Goal: Task Accomplishment & Management: Use online tool/utility

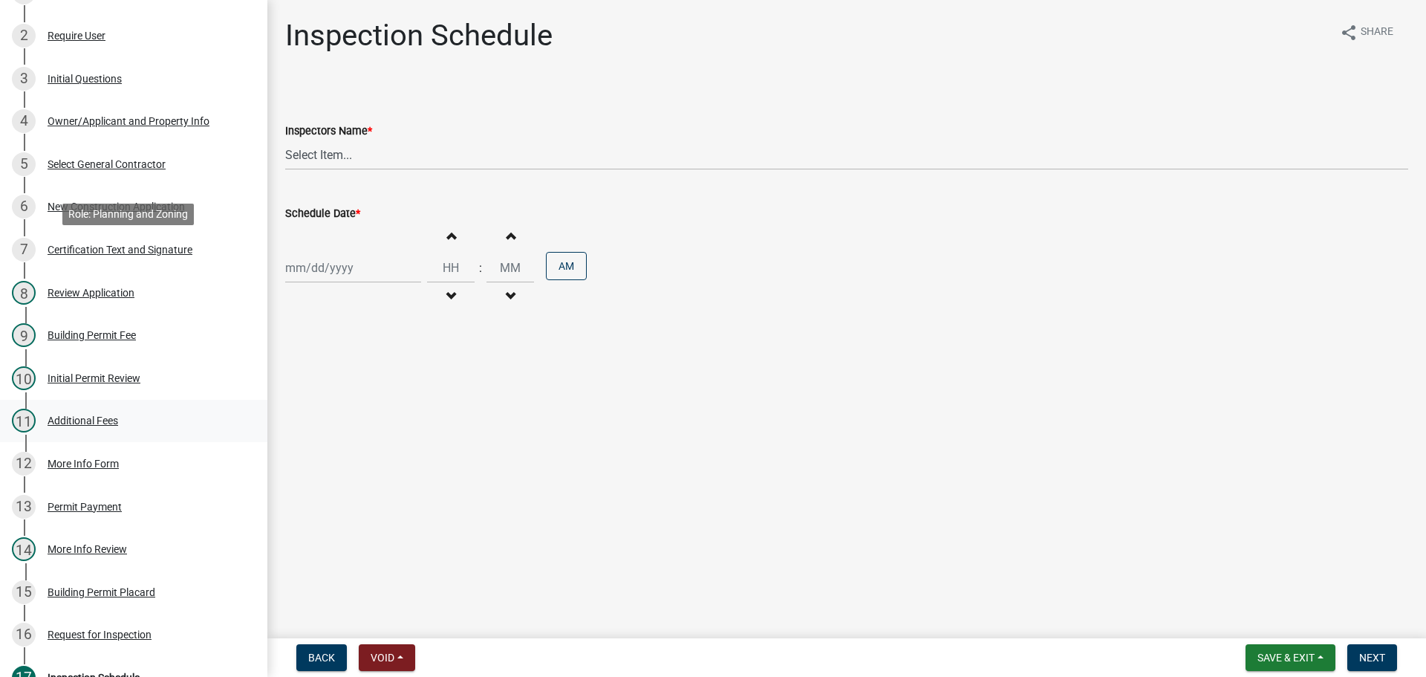
scroll to position [520, 0]
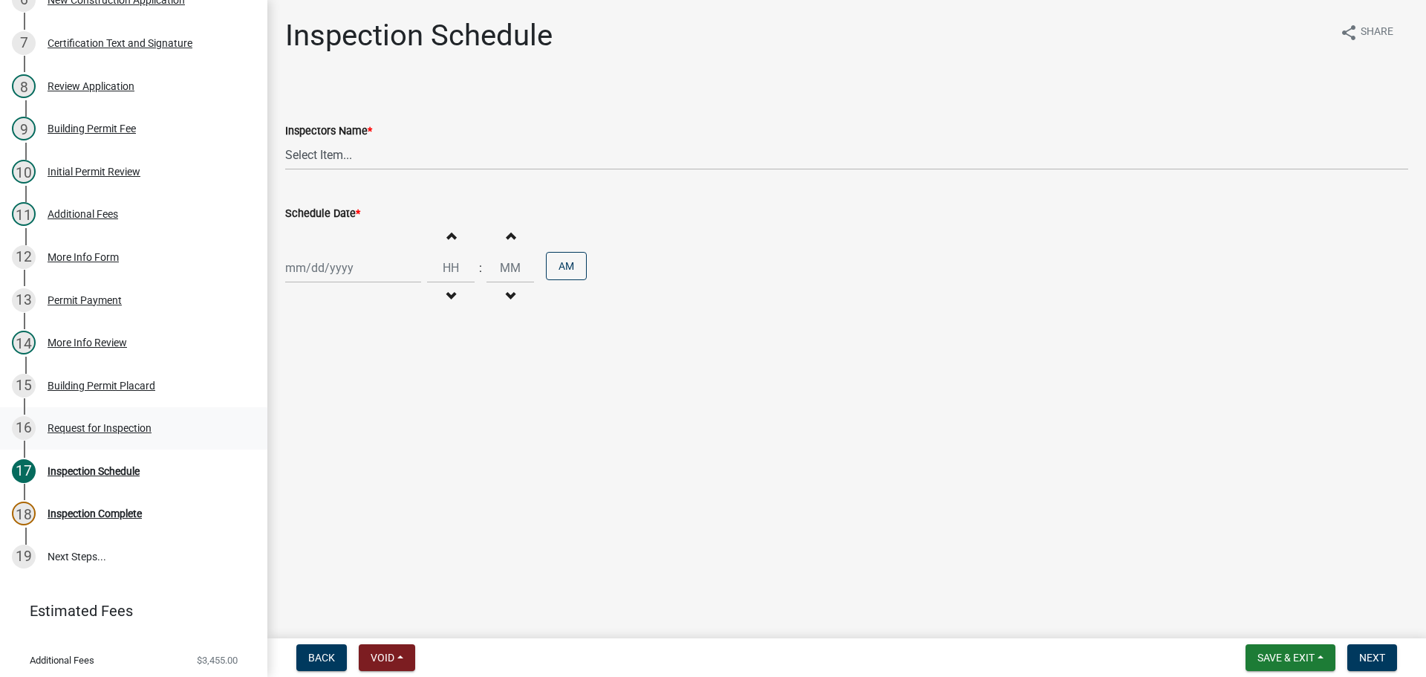
click at [106, 417] on div "16 Request for Inspection" at bounding box center [128, 428] width 232 height 24
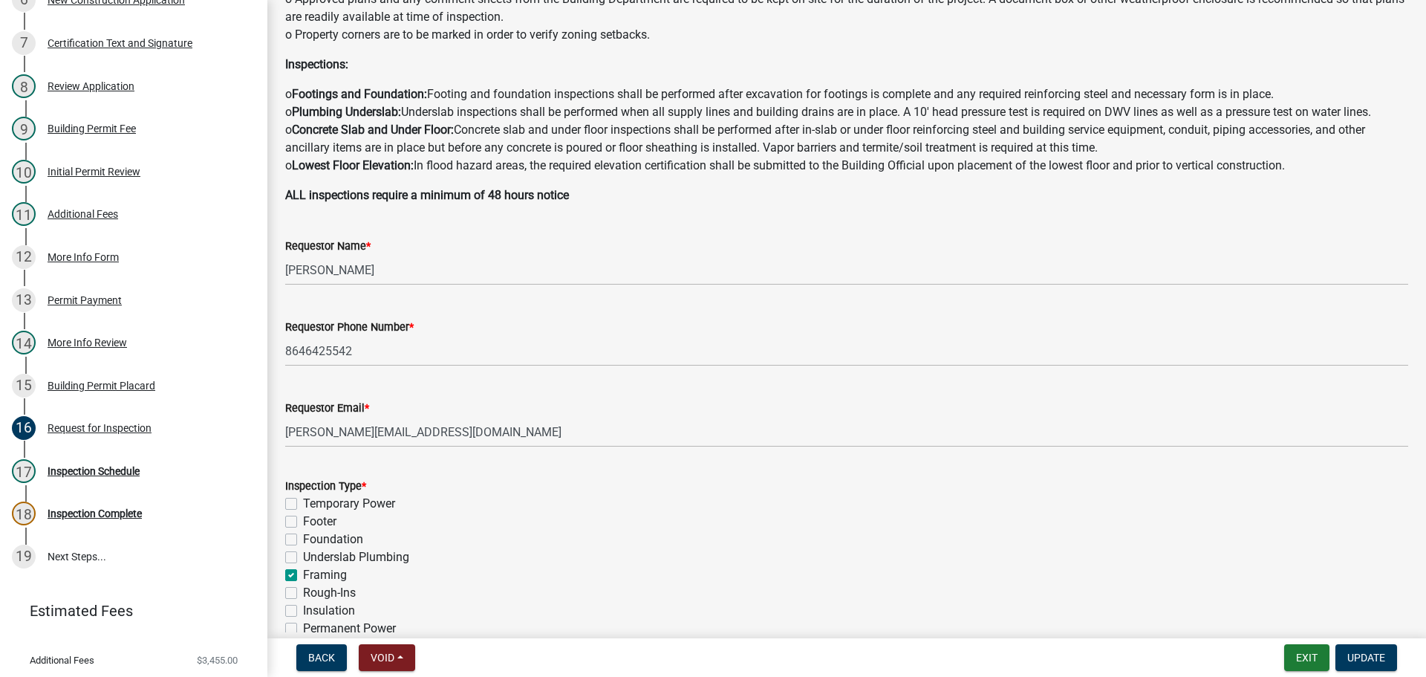
scroll to position [210, 0]
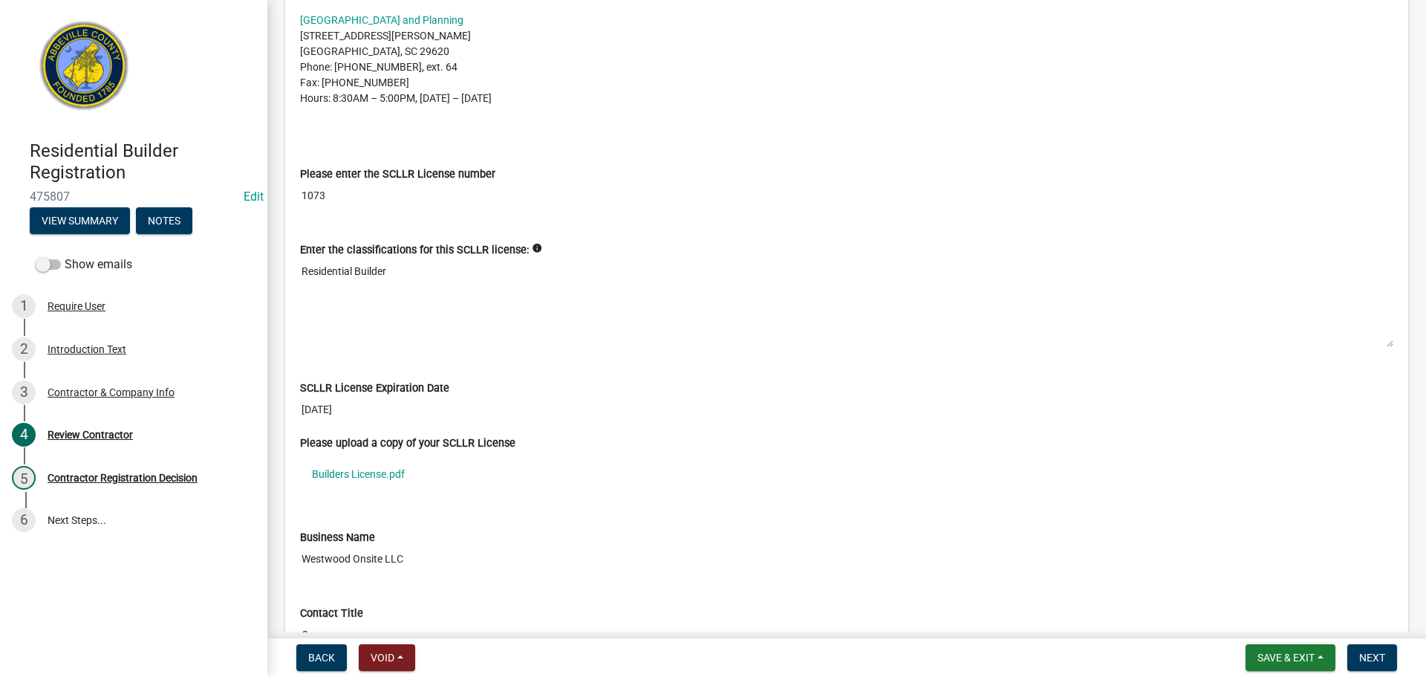
scroll to position [446, 0]
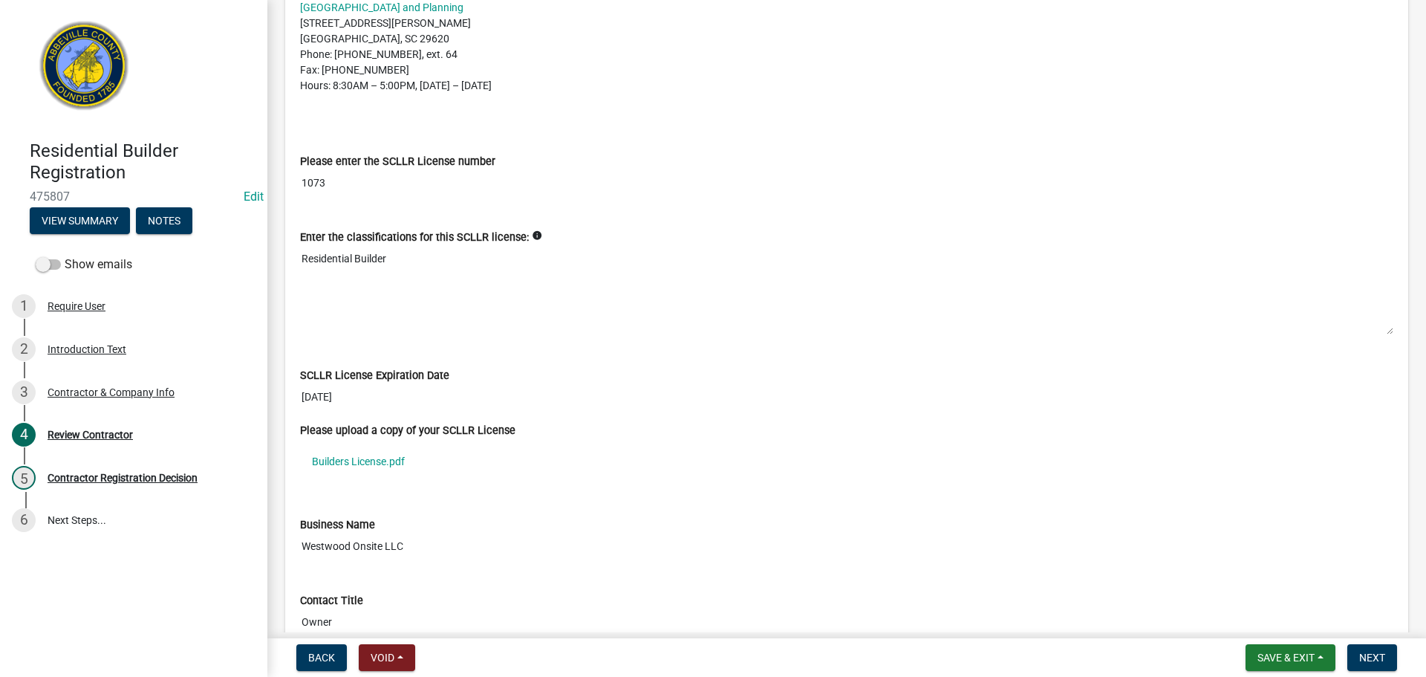
click at [305, 181] on input "1073" at bounding box center [847, 182] width 1094 height 27
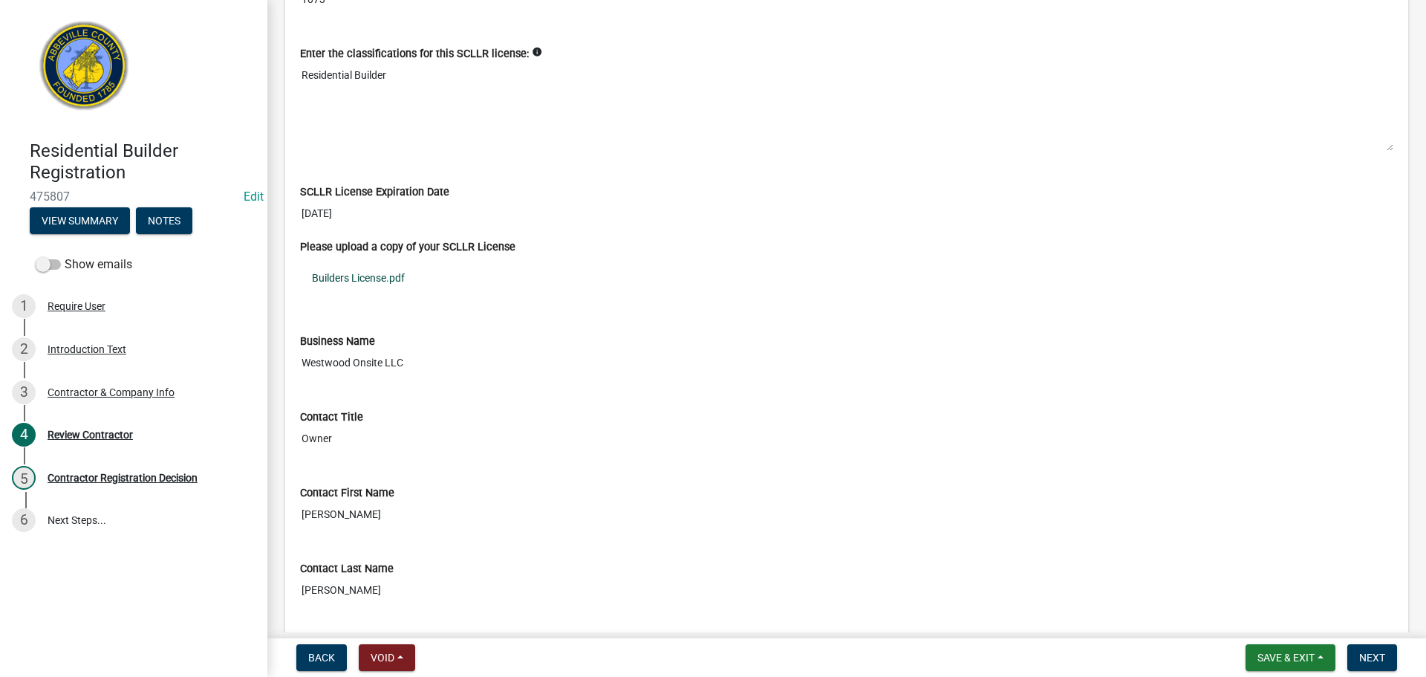
scroll to position [669, 0]
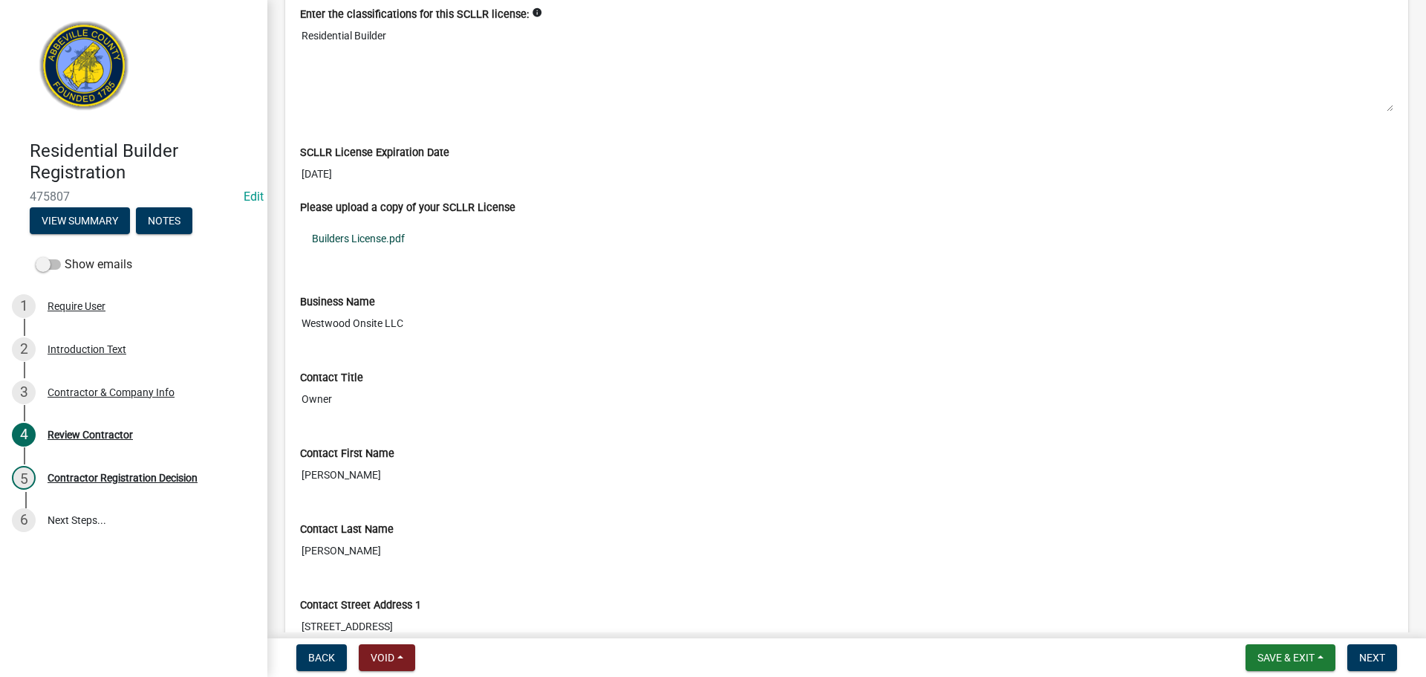
click at [395, 236] on link "Builders License.pdf" at bounding box center [847, 238] width 1094 height 34
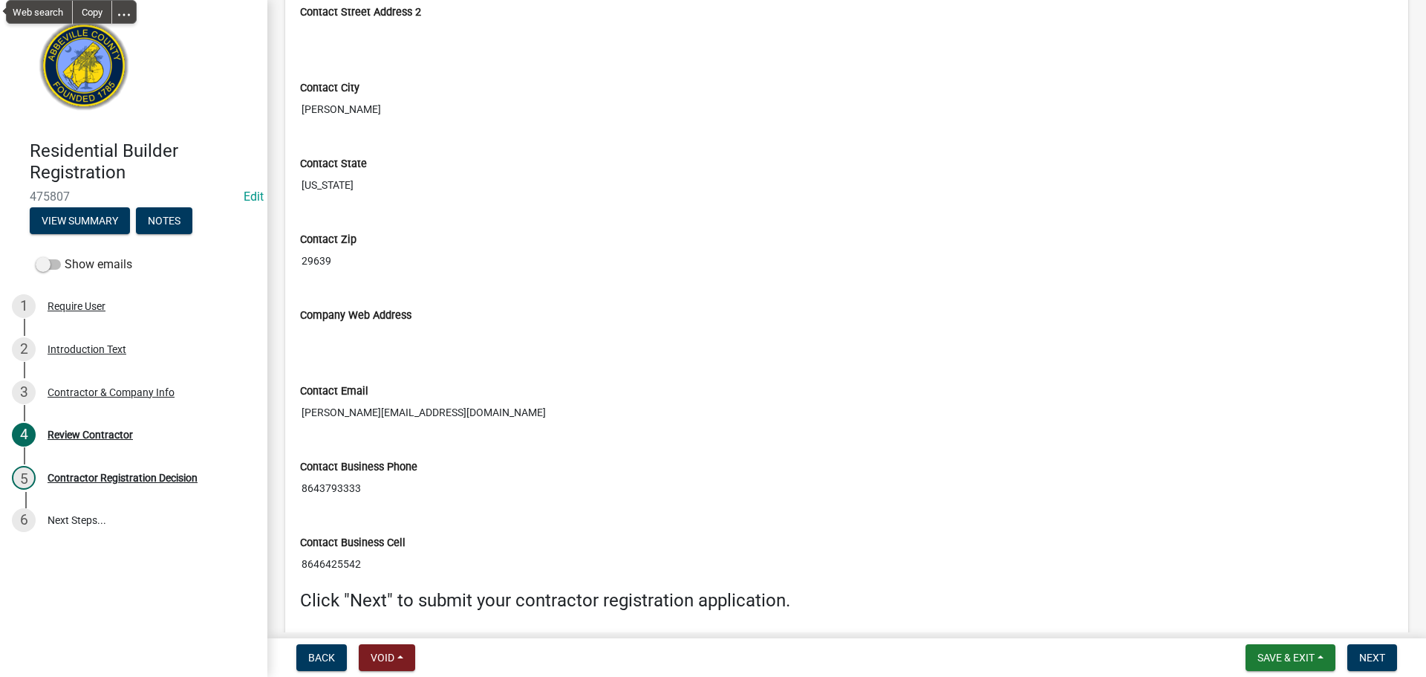
scroll to position [1401, 0]
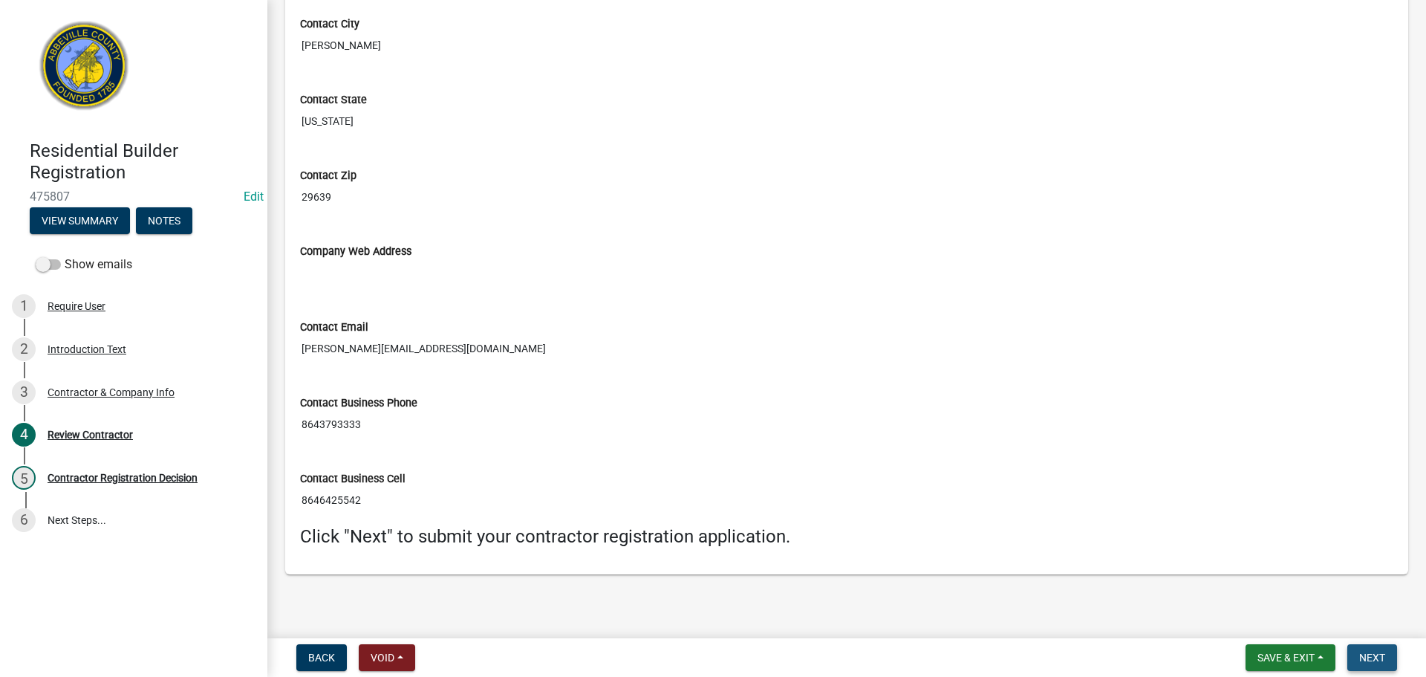
click at [1369, 652] on span "Next" at bounding box center [1373, 658] width 26 height 12
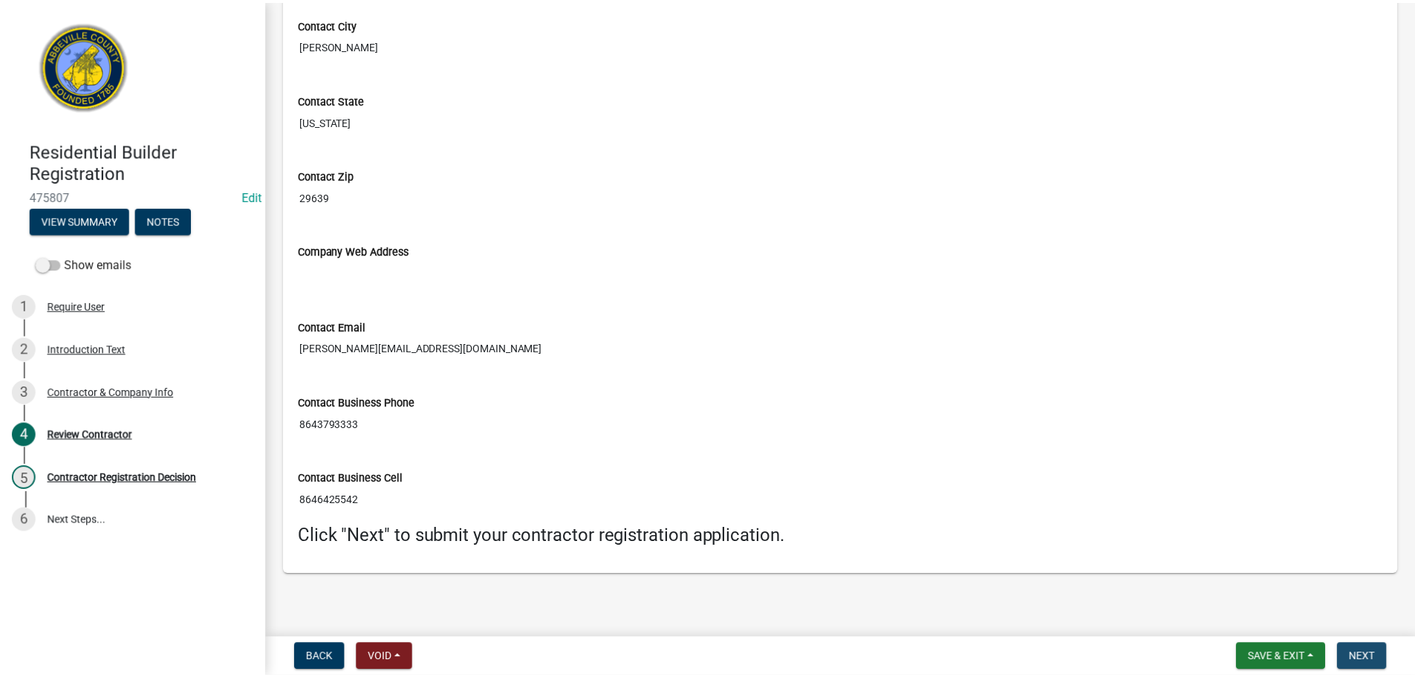
scroll to position [0, 0]
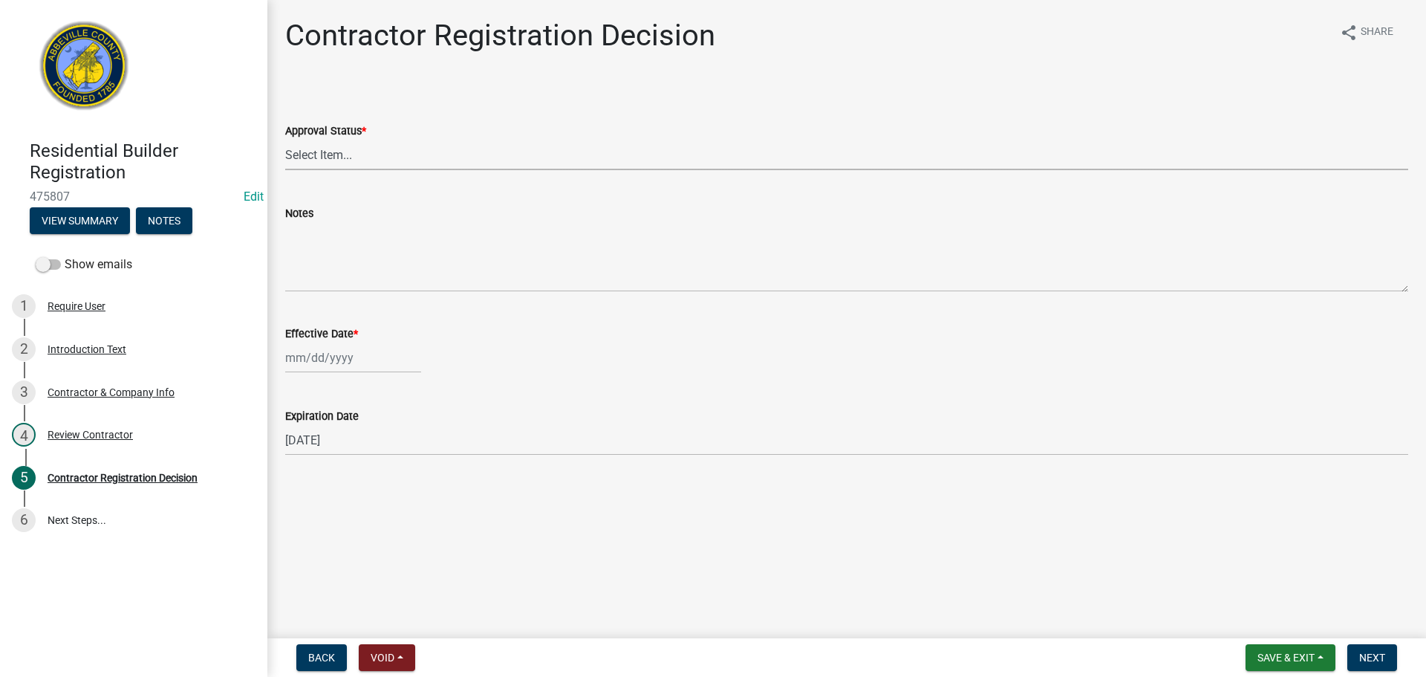
click at [479, 155] on select "Select Item... Approved Denied" at bounding box center [846, 155] width 1123 height 30
click at [285, 140] on select "Select Item... Approved Denied" at bounding box center [846, 155] width 1123 height 30
select select "4b86b809-39dd-4c68-9f3d-fdb3e7050482"
click at [346, 360] on div at bounding box center [353, 357] width 136 height 30
select select "9"
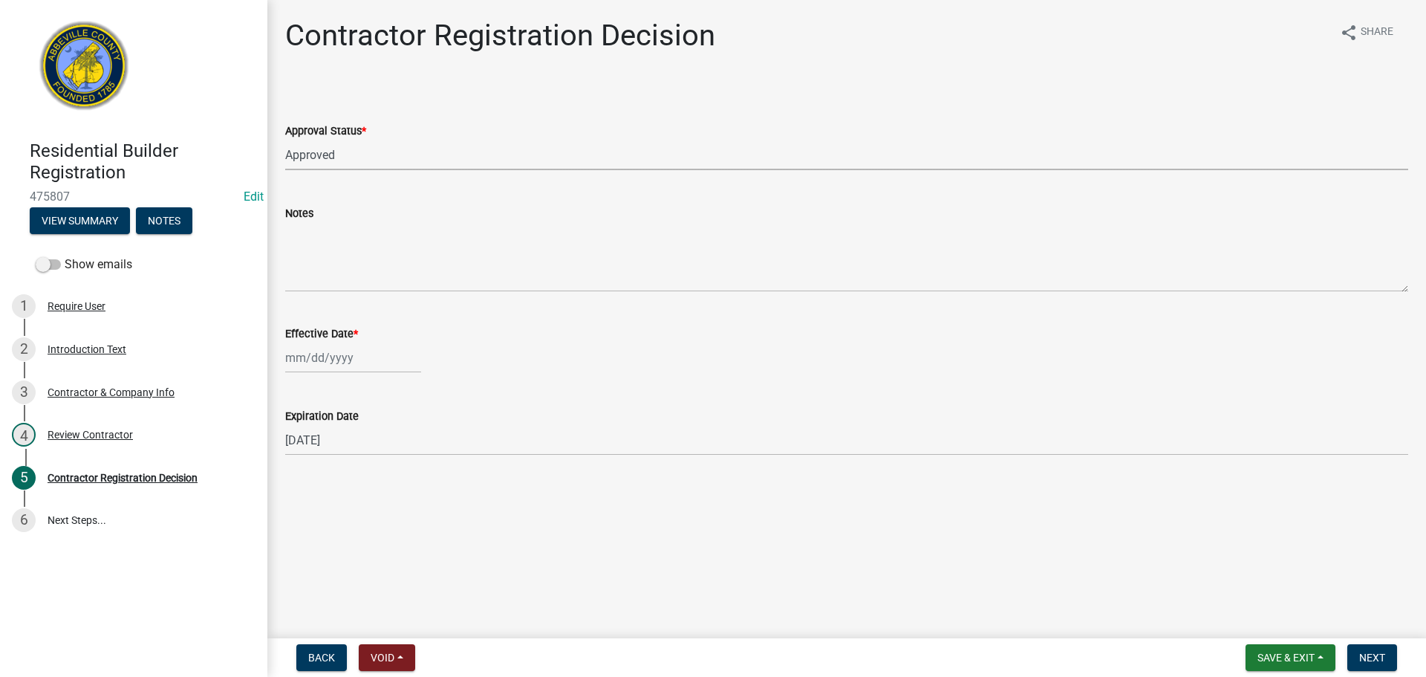
select select "2025"
click at [324, 461] on div "9" at bounding box center [324, 461] width 24 height 24
type input "09/09/2025"
click at [1367, 648] on button "Next" at bounding box center [1373, 657] width 50 height 27
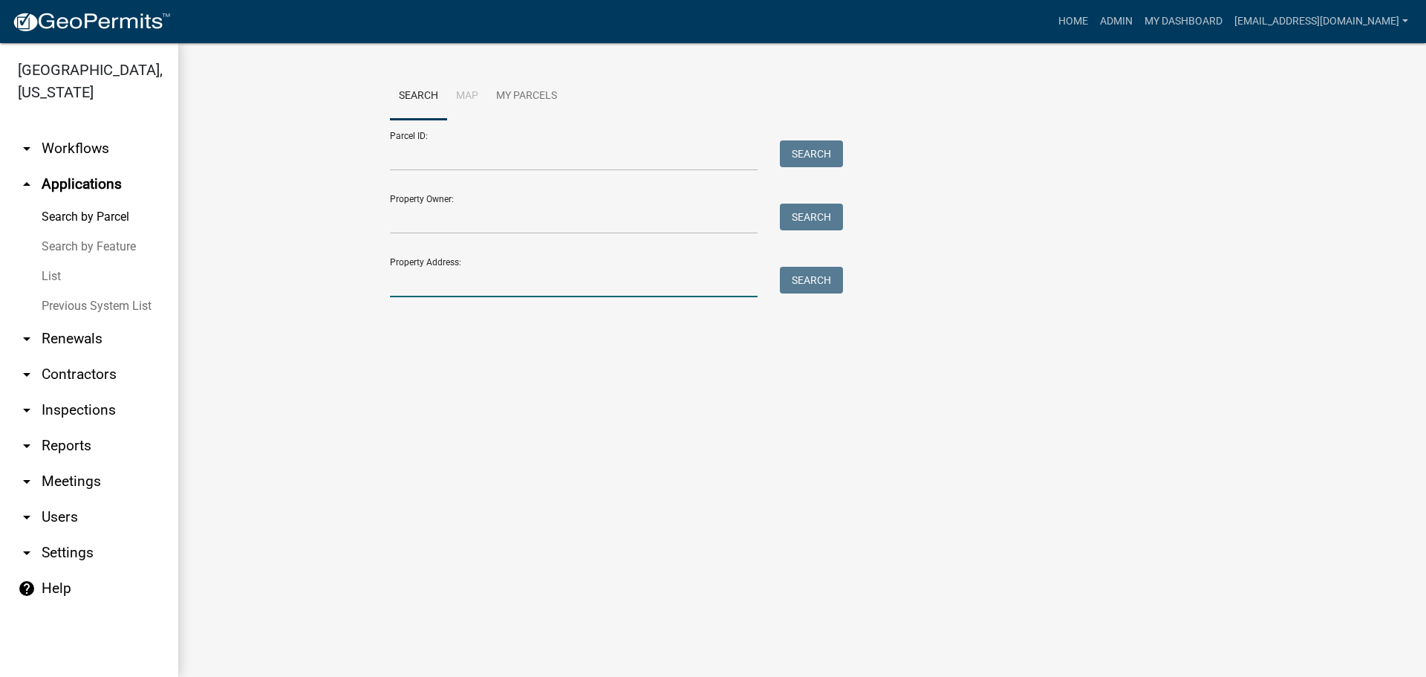
click at [522, 281] on input "Property Address:" at bounding box center [574, 282] width 368 height 30
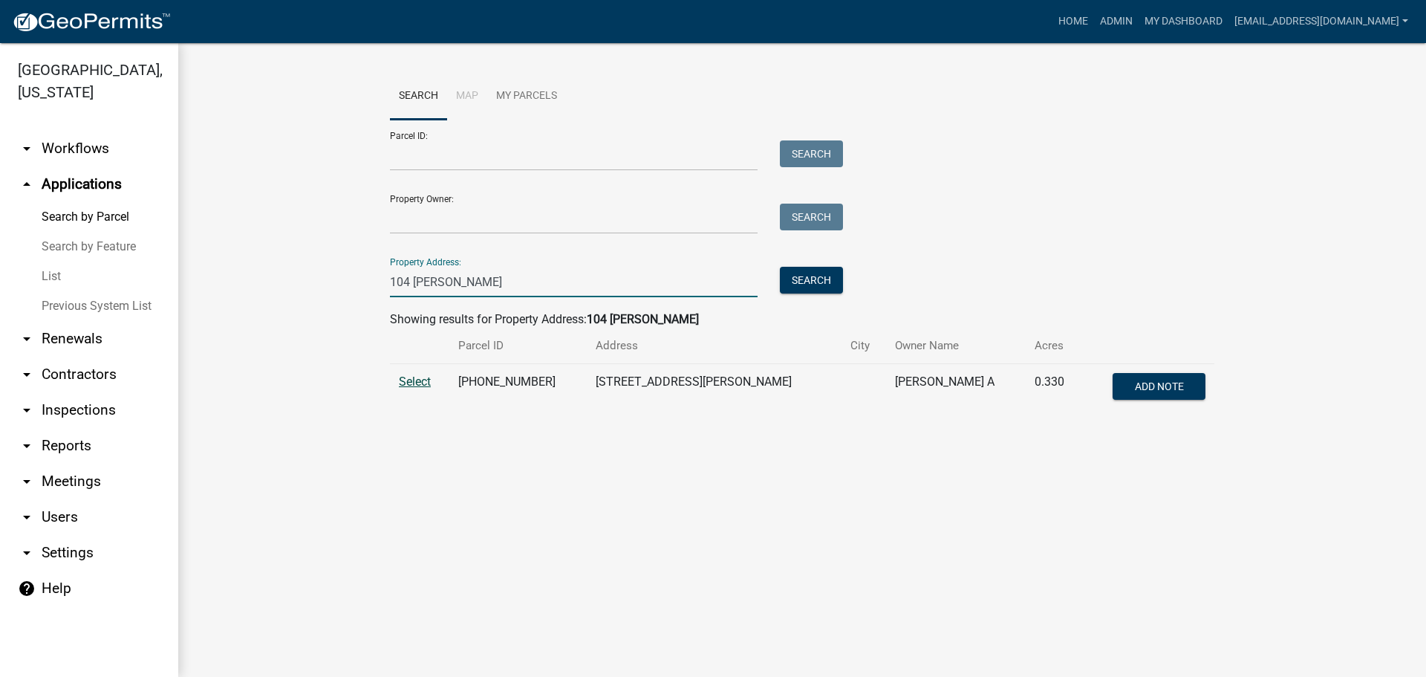
type input "104 hodge"
click at [405, 379] on span "Select" at bounding box center [415, 381] width 32 height 14
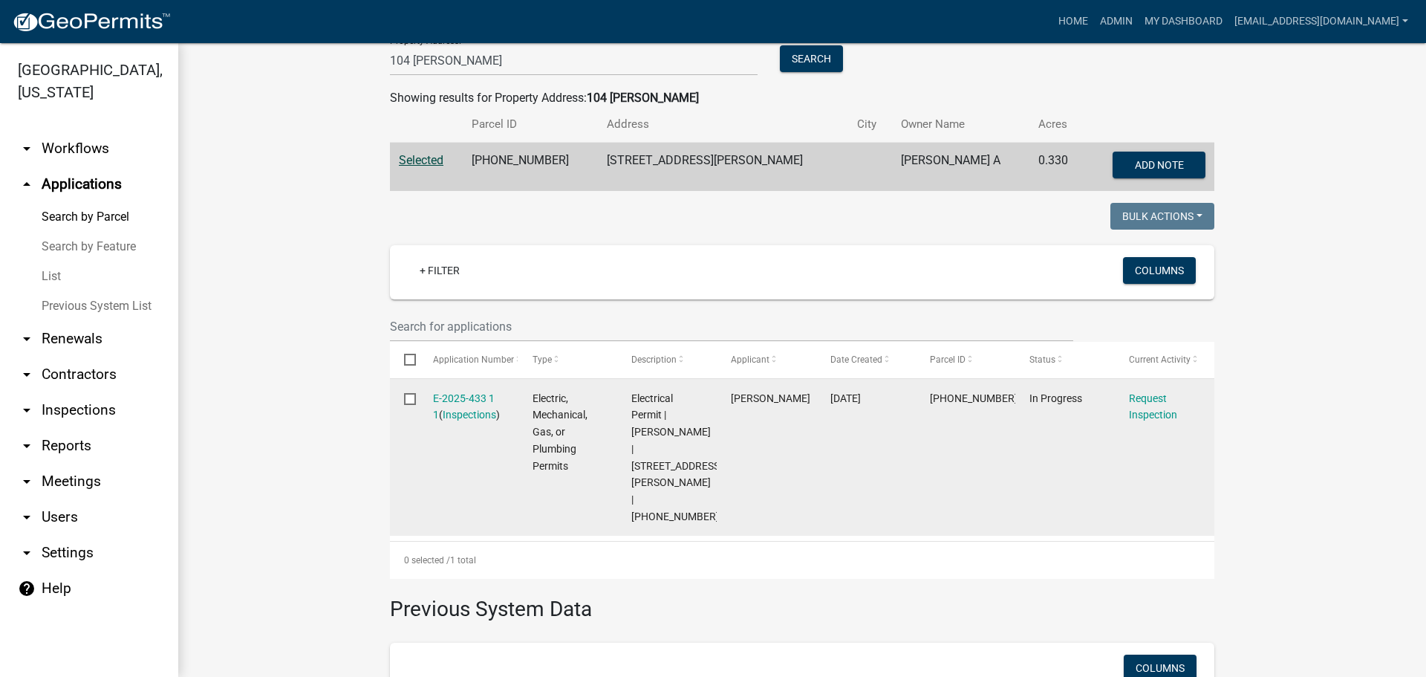
scroll to position [223, 0]
click at [464, 397] on link "E-2025-433 1 1" at bounding box center [464, 405] width 62 height 29
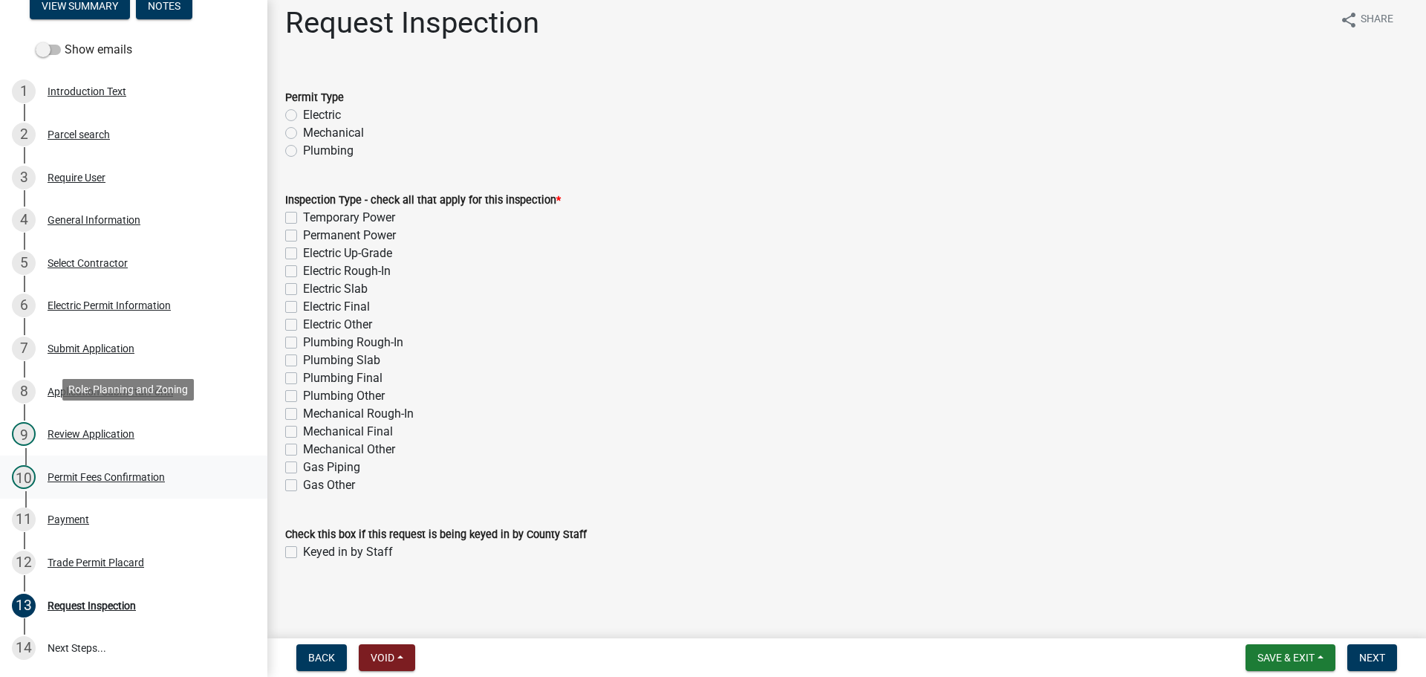
scroll to position [297, 0]
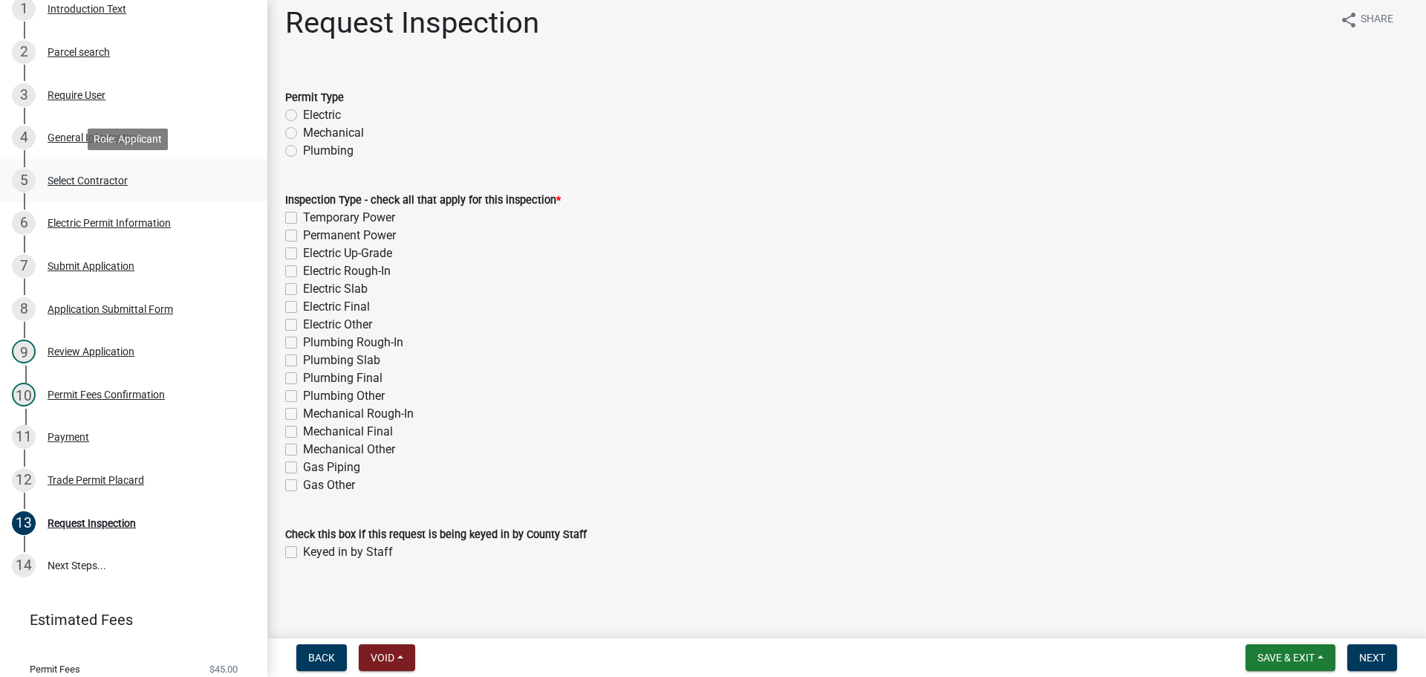
click at [116, 185] on div "Select Contractor" at bounding box center [88, 180] width 80 height 10
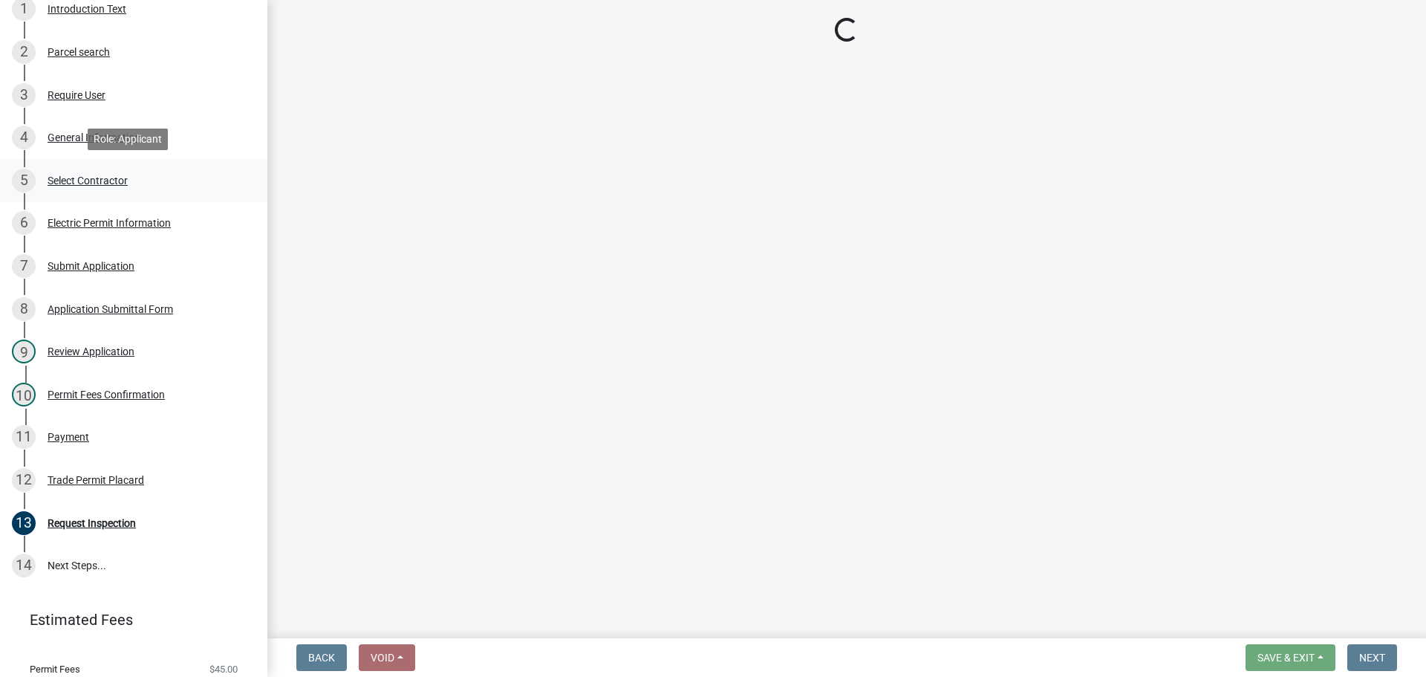
scroll to position [0, 0]
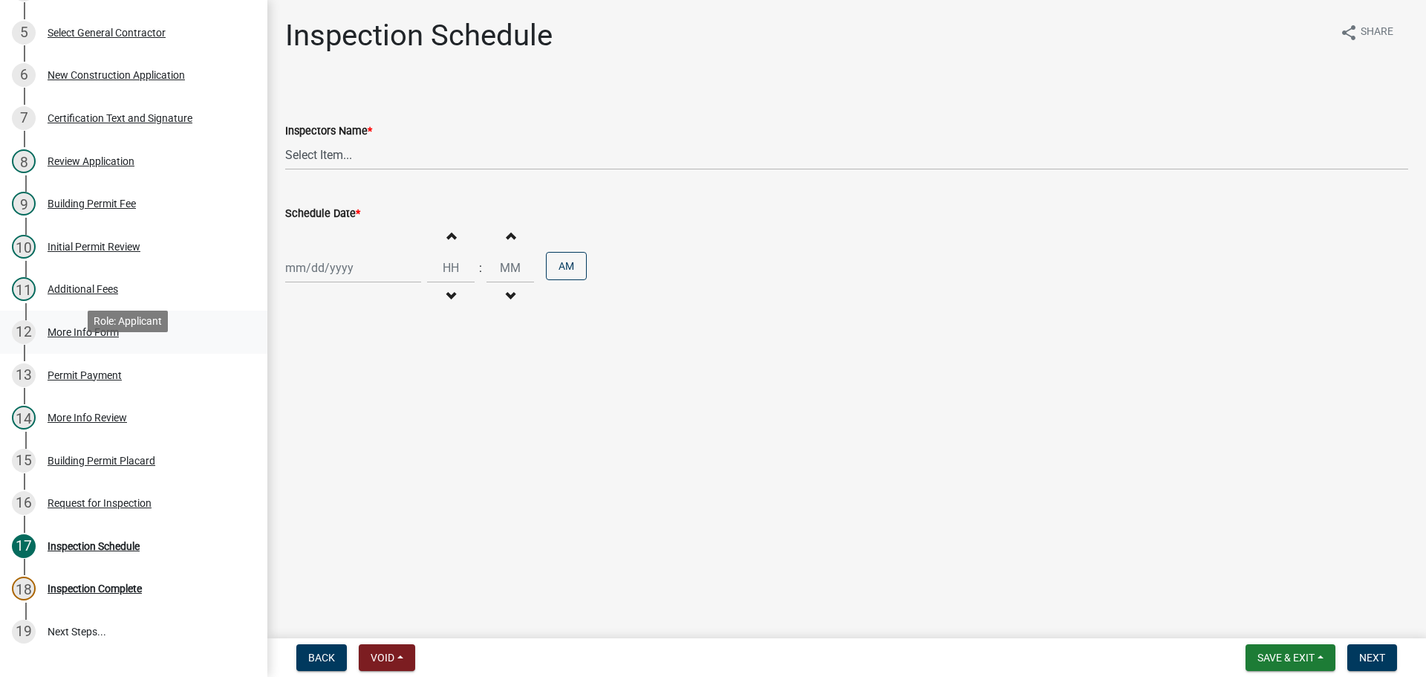
scroll to position [446, 0]
click at [118, 499] on div "Request for Inspection" at bounding box center [100, 502] width 104 height 10
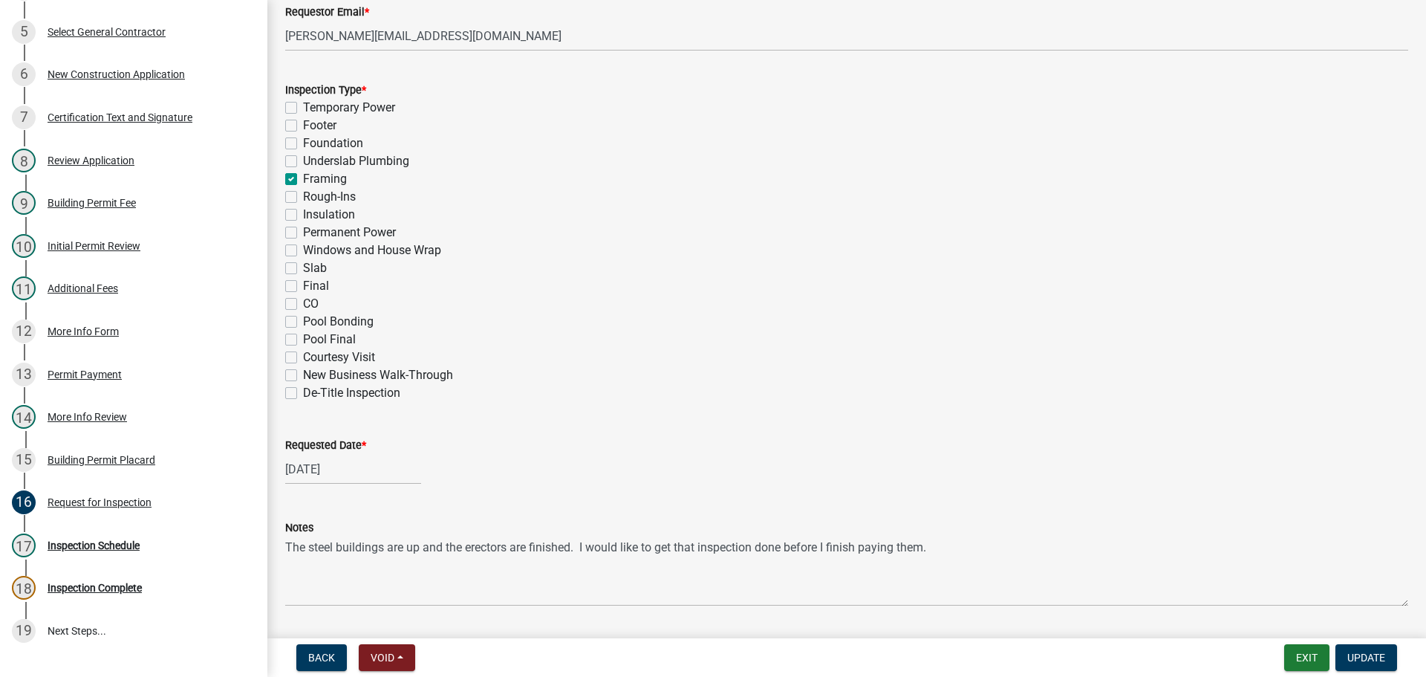
scroll to position [594, 0]
